Goal: Find specific page/section

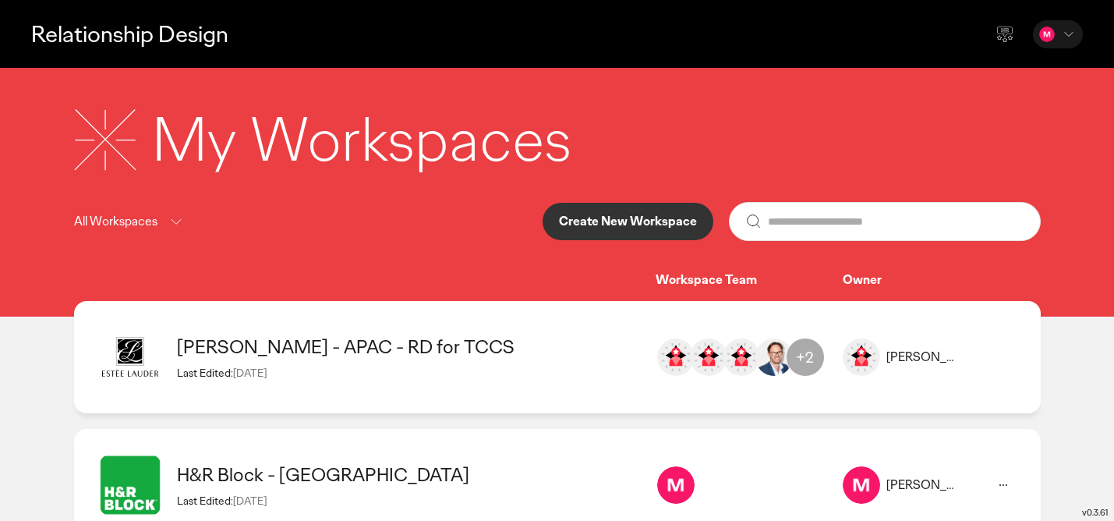
click at [170, 223] on icon at bounding box center [176, 221] width 19 height 19
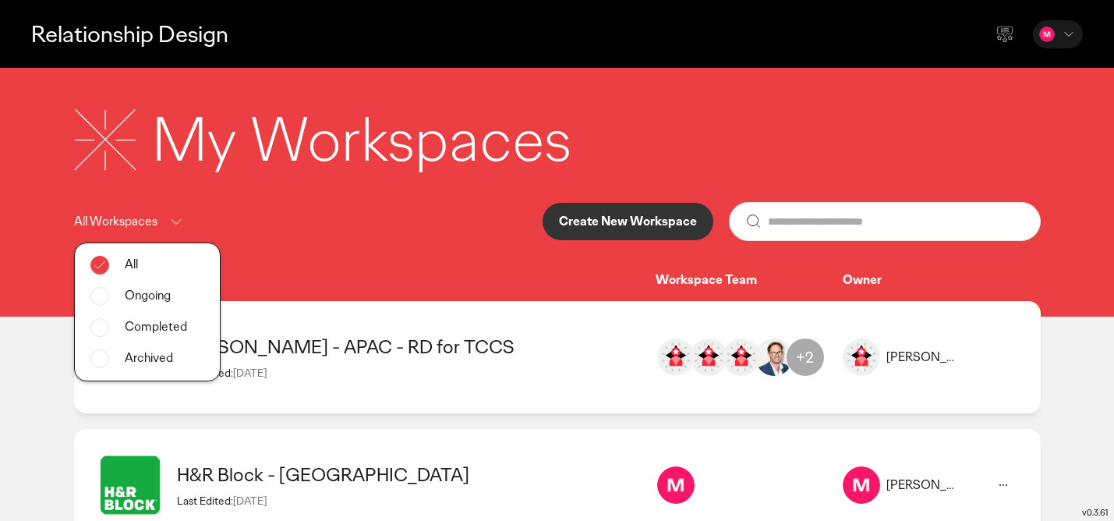
click at [281, 210] on div "All Workspaces All Ongoing Completed Archived Create New Workspace" at bounding box center [557, 221] width 967 height 39
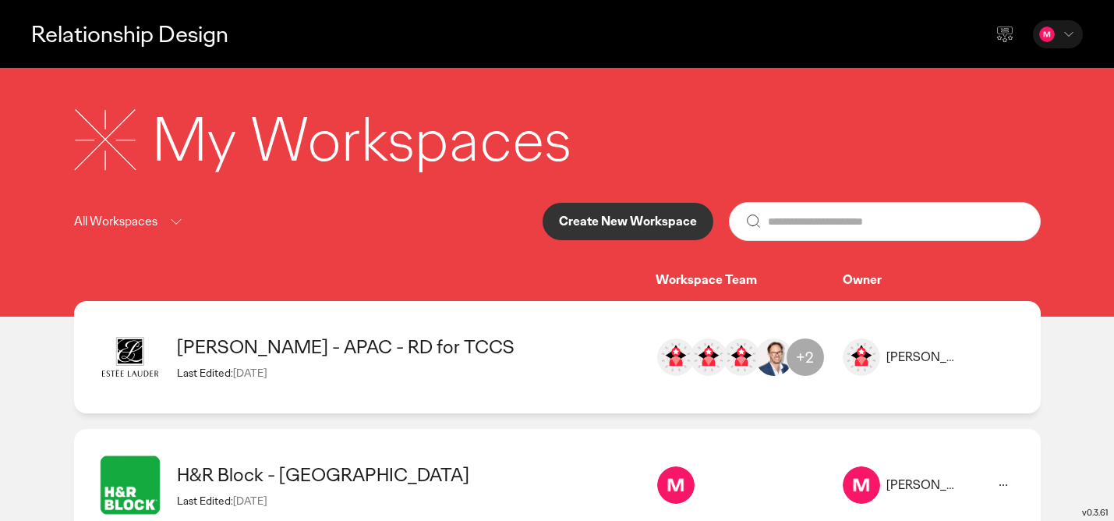
click at [1005, 33] on icon at bounding box center [1004, 34] width 19 height 19
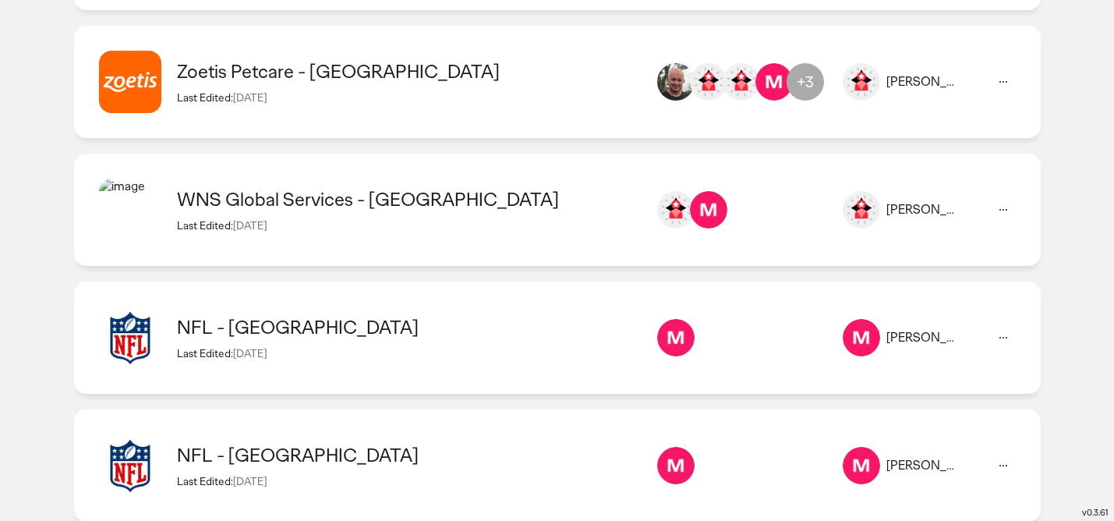
scroll to position [1169, 0]
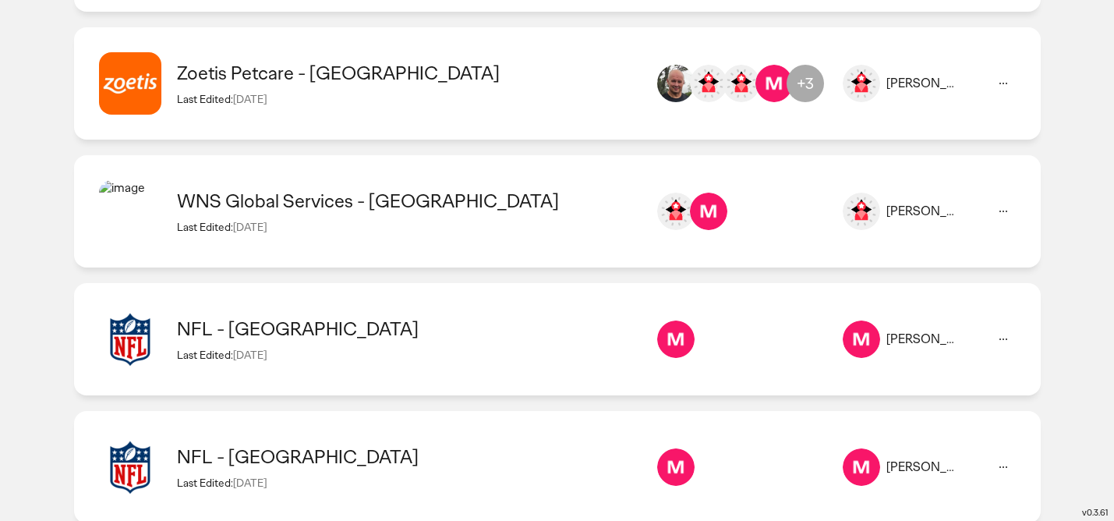
click at [273, 341] on div "NFL - [GEOGRAPHIC_DATA] Last Edited: [DATE]" at bounding box center [408, 338] width 463 height 44
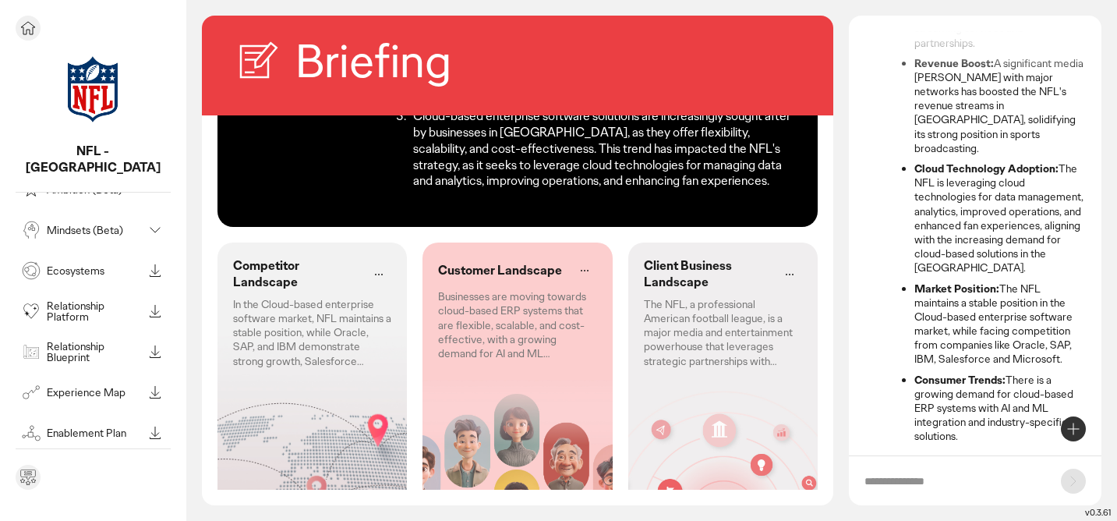
scroll to position [167, 0]
click at [68, 223] on p "Mindsets (Beta)" at bounding box center [95, 228] width 96 height 11
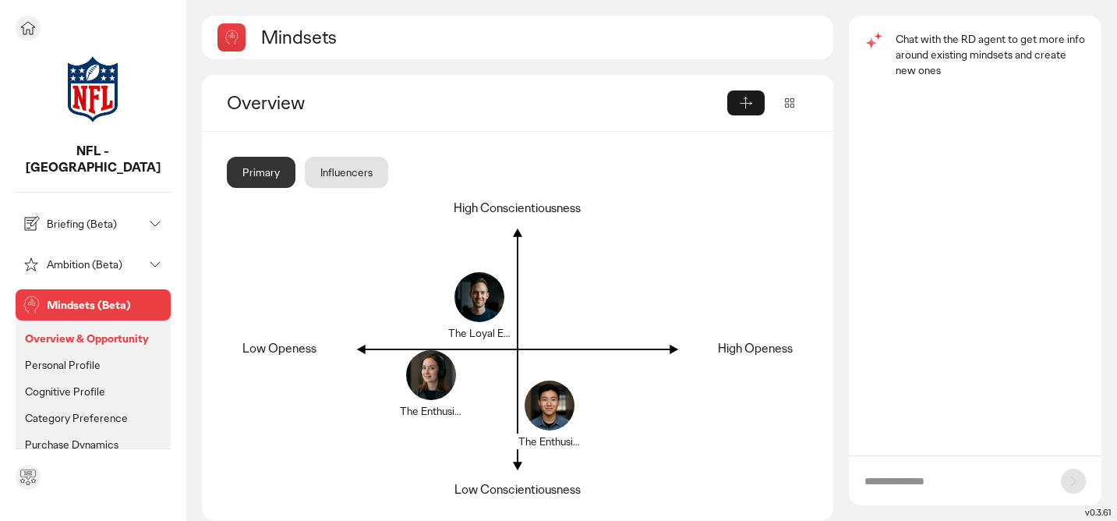
click at [28, 32] on icon at bounding box center [28, 28] width 19 height 19
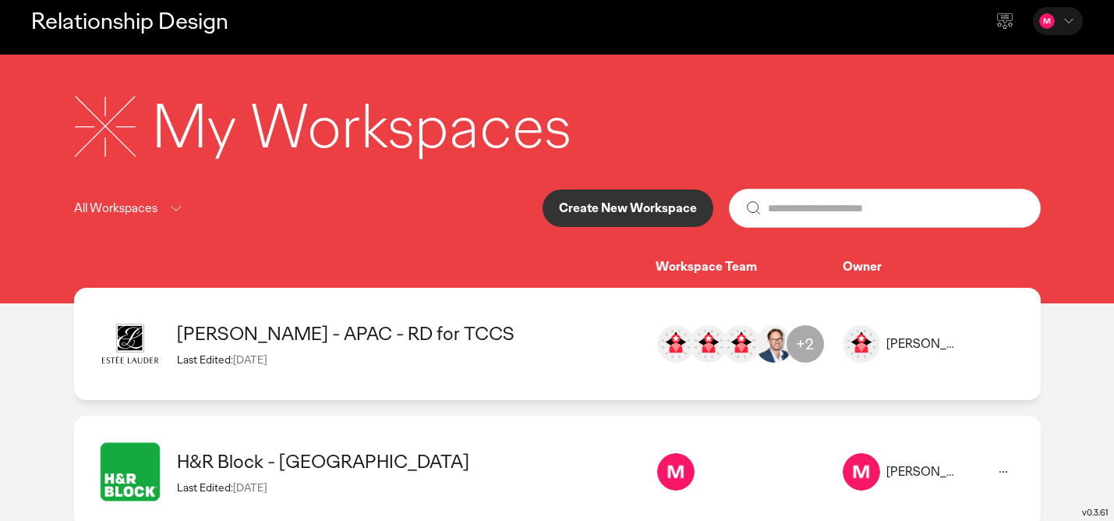
scroll to position [12, 0]
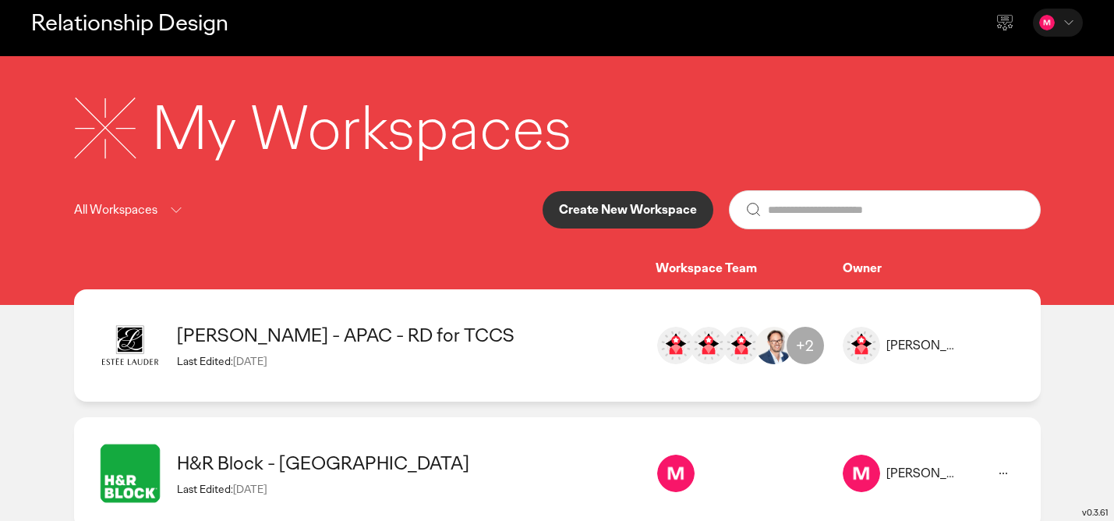
click at [774, 214] on input "text" at bounding box center [896, 209] width 256 height 37
type input "*******"
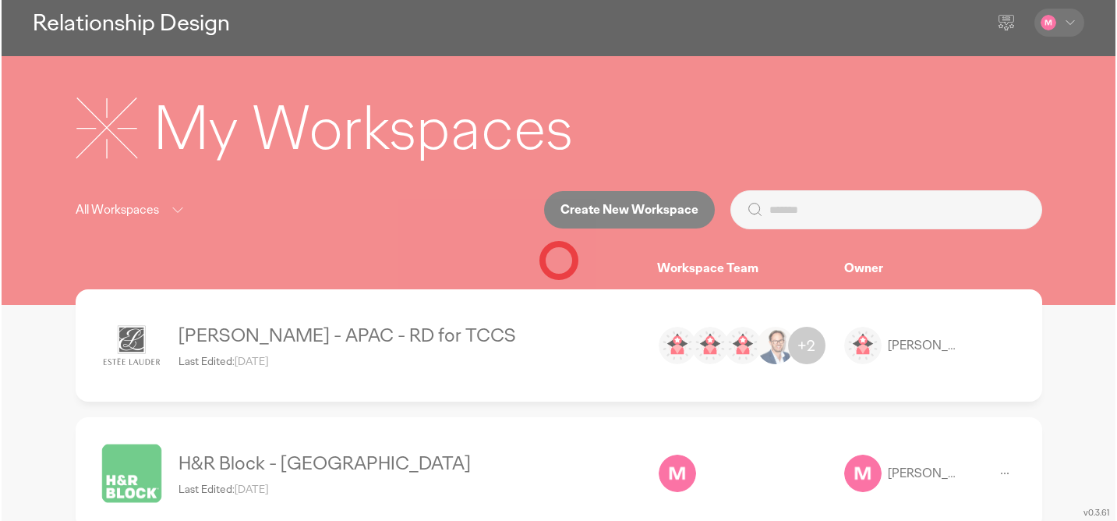
scroll to position [0, 0]
